Goal: Ask a question

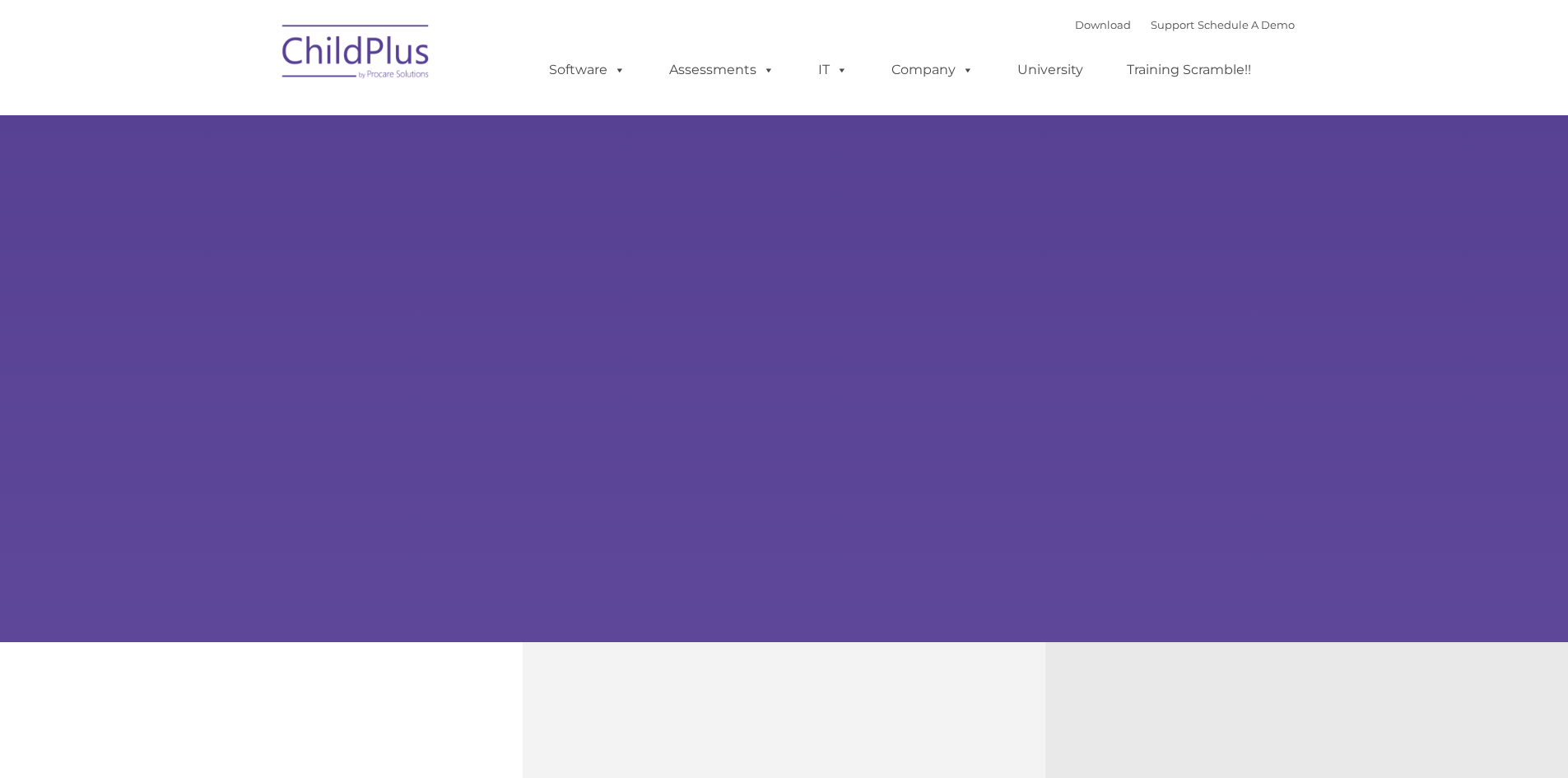
select select "MEDIUM"
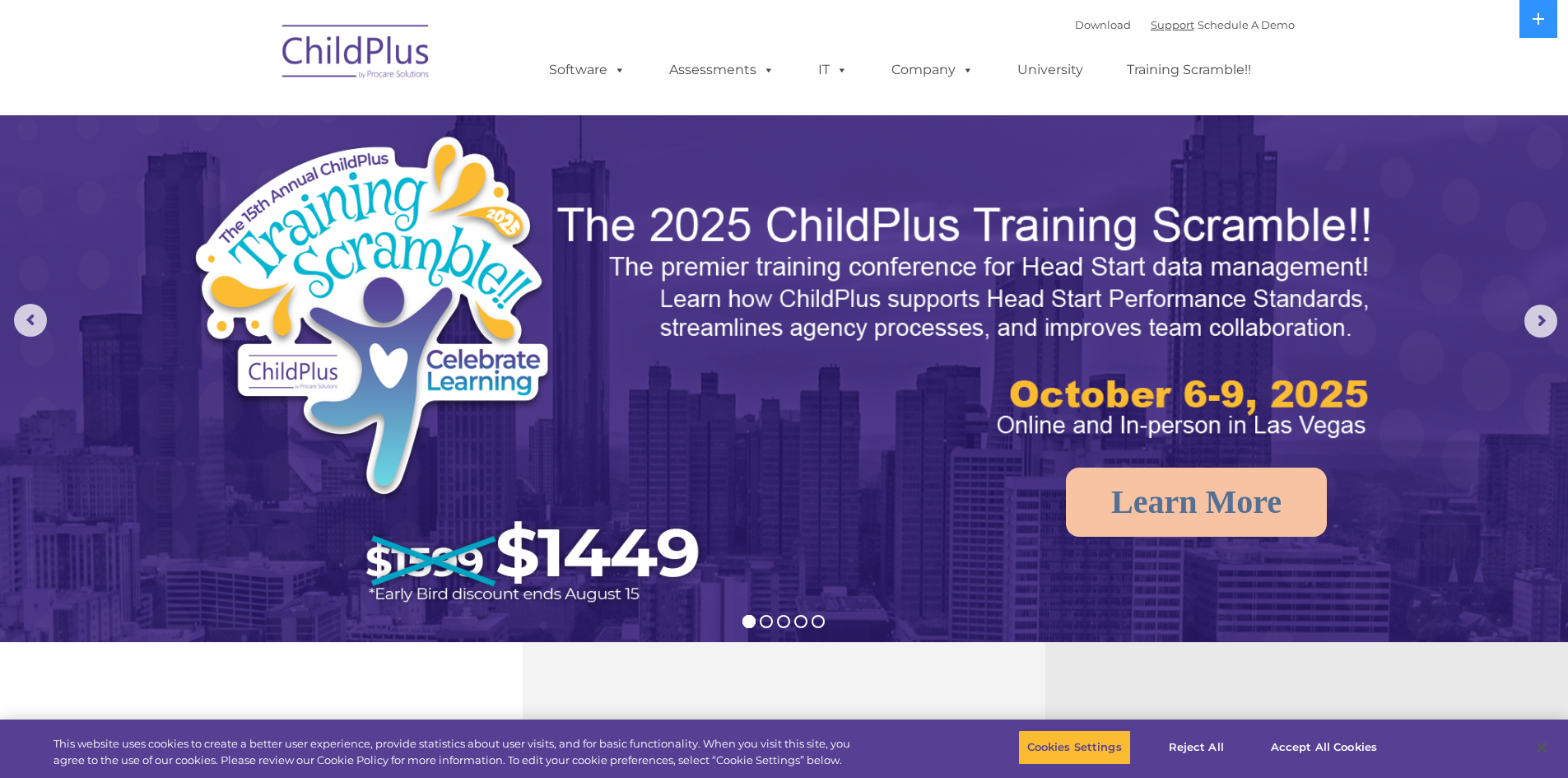
drag, startPoint x: 1154, startPoint y: 28, endPoint x: 1209, endPoint y: 49, distance: 58.9
click at [1154, 29] on link "Support" at bounding box center [1172, 24] width 44 height 13
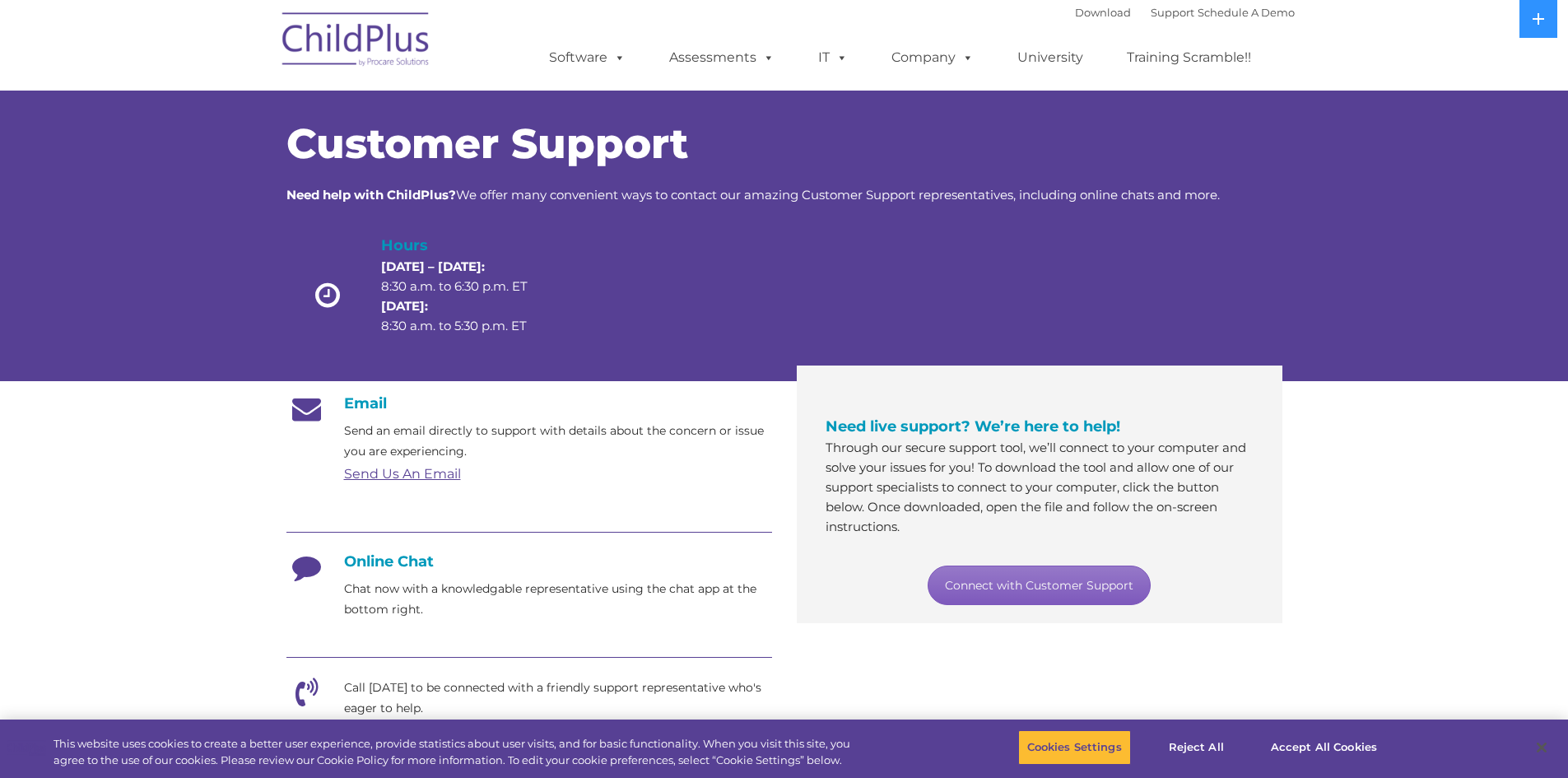
click at [1075, 580] on link "Connect with Customer Support" at bounding box center [1039, 585] width 223 height 40
click at [992, 585] on link "Connect with Customer Support" at bounding box center [1039, 585] width 223 height 40
